Goal: Information Seeking & Learning: Learn about a topic

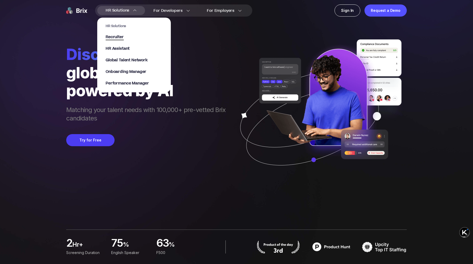
click at [116, 34] on span "Recruiter" at bounding box center [115, 37] width 18 height 6
click at [118, 75] on div "HR Solutions Recruiter HR Assistant Global Talent Network Onboarding Manager Pe…" at bounding box center [134, 55] width 57 height 62
click at [121, 73] on span "Onboarding Manager" at bounding box center [126, 72] width 41 height 6
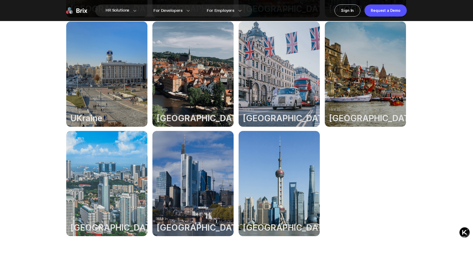
scroll to position [325, 0]
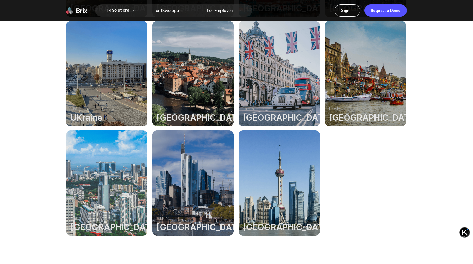
click at [258, 180] on div at bounding box center [279, 182] width 81 height 105
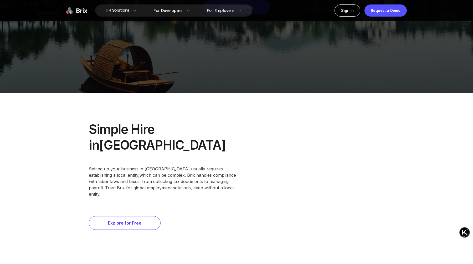
scroll to position [119, 0]
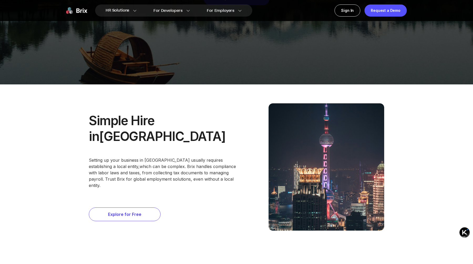
click at [114, 207] on div "Explore for Free" at bounding box center [125, 214] width 72 height 14
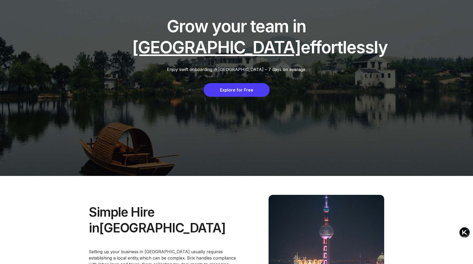
scroll to position [0, 0]
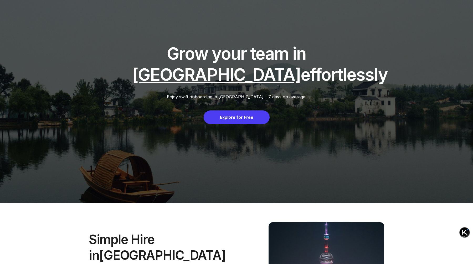
click at [247, 120] on div "Explore for Free" at bounding box center [237, 117] width 66 height 14
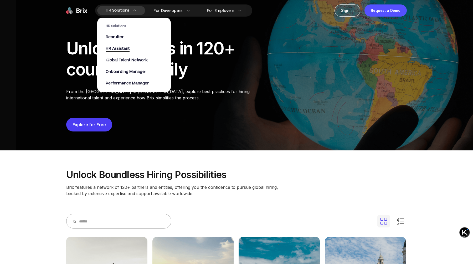
click at [119, 48] on span "HR Assistant" at bounding box center [118, 49] width 24 height 6
click at [137, 71] on span "Onboarding Manager" at bounding box center [126, 72] width 41 height 6
click at [136, 81] on span "Performance Manager" at bounding box center [127, 83] width 43 height 6
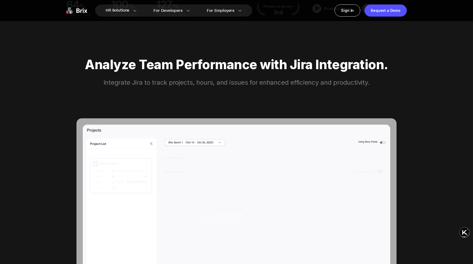
scroll to position [211, 0]
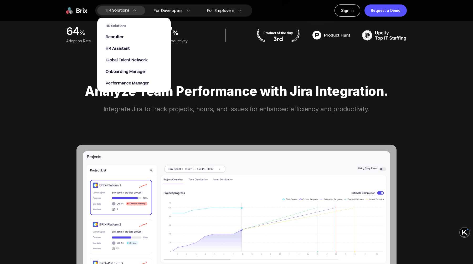
click at [137, 12] on div "HR Solutions HR Solutions Recruiter HR Assistant Global Talent Network Onboardi…" at bounding box center [121, 10] width 48 height 9
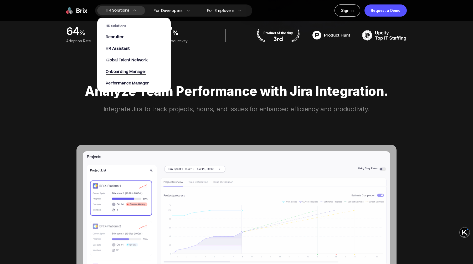
click at [138, 72] on span "Onboarding Manager" at bounding box center [126, 72] width 41 height 6
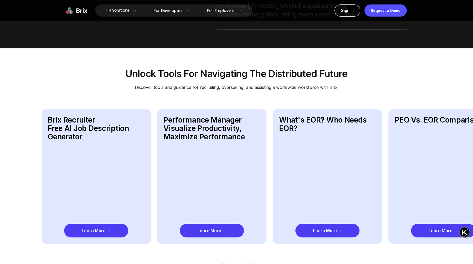
scroll to position [761, 0]
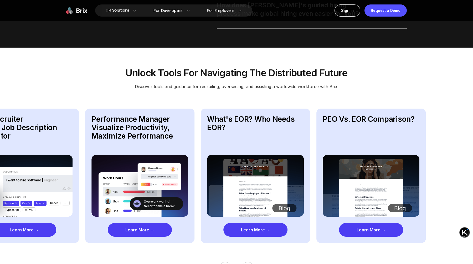
click at [142, 223] on div "Learn More →" at bounding box center [140, 230] width 64 height 14
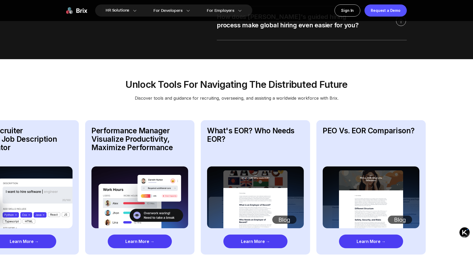
scroll to position [746, 0]
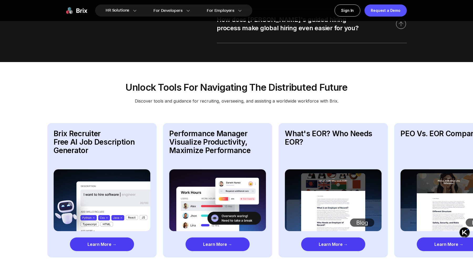
click at [211, 239] on div "Learn More →" at bounding box center [217, 244] width 64 height 14
click at [91, 240] on div "Learn More →" at bounding box center [102, 244] width 64 height 14
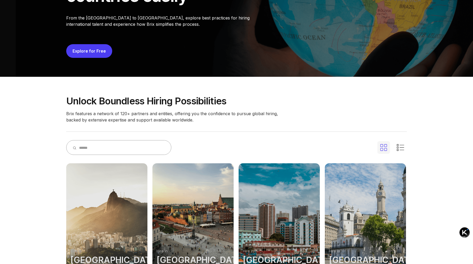
scroll to position [0, 0]
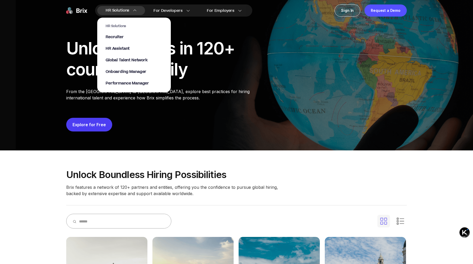
click at [127, 9] on span "HR Solutions" at bounding box center [118, 10] width 24 height 8
click at [116, 37] on span "Recruiter" at bounding box center [115, 37] width 18 height 6
click at [122, 15] on section "HR Solutions Recruiter HR Assistant Global Talent Network Onboarding Manager Pe…" at bounding box center [134, 52] width 74 height 80
click at [119, 49] on span "HR Assistant" at bounding box center [118, 49] width 24 height 6
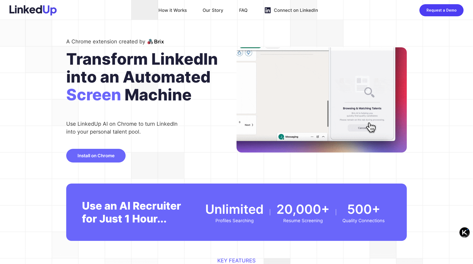
click at [181, 12] on div "How it Works" at bounding box center [172, 10] width 28 height 8
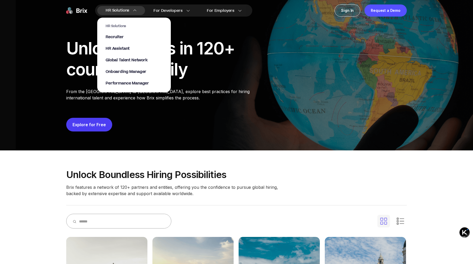
click at [113, 14] on section "HR Solutions Recruiter HR Assistant Global Talent Network Onboarding Manager Pe…" at bounding box center [134, 52] width 74 height 80
